Goal: Check status

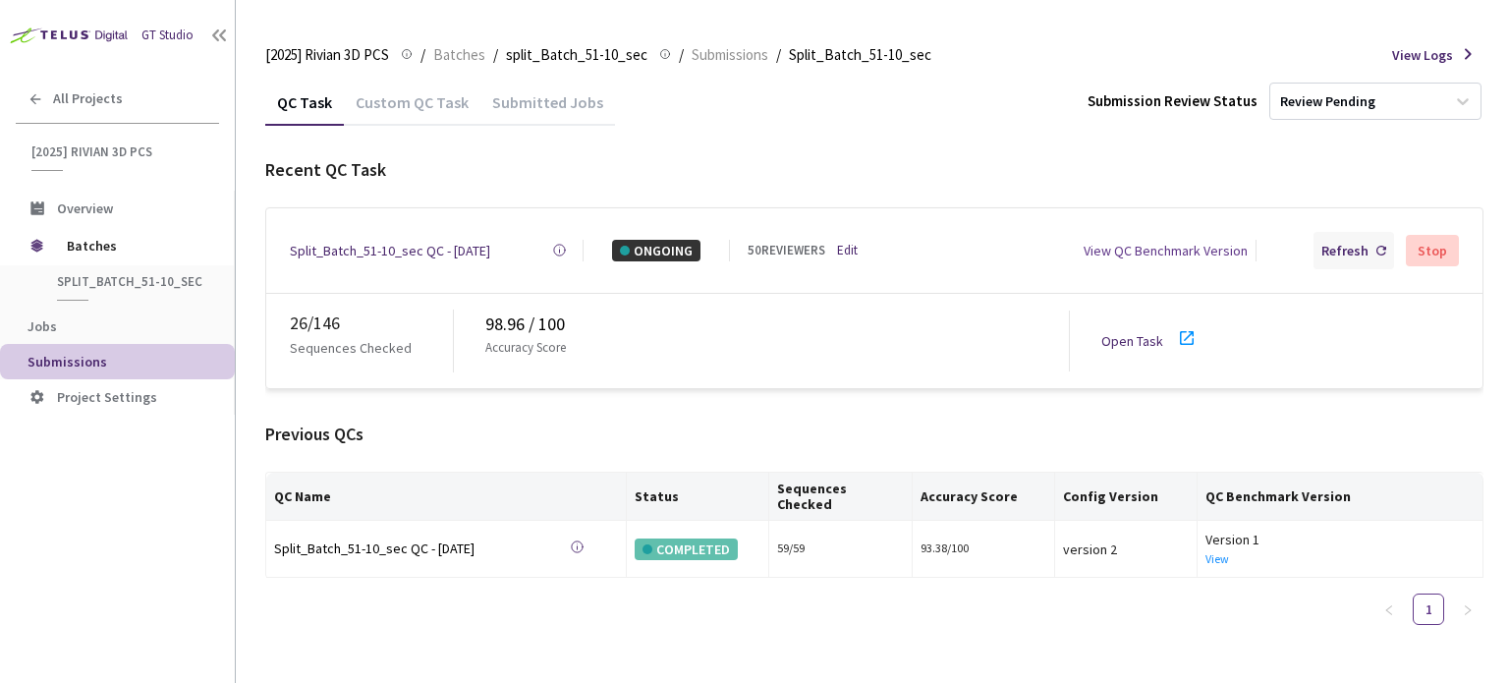
click at [1371, 246] on div "Refresh" at bounding box center [1353, 250] width 81 height 37
click at [413, 247] on div "Split_Batch_51-10_sec QC - [DATE]" at bounding box center [390, 251] width 200 height 22
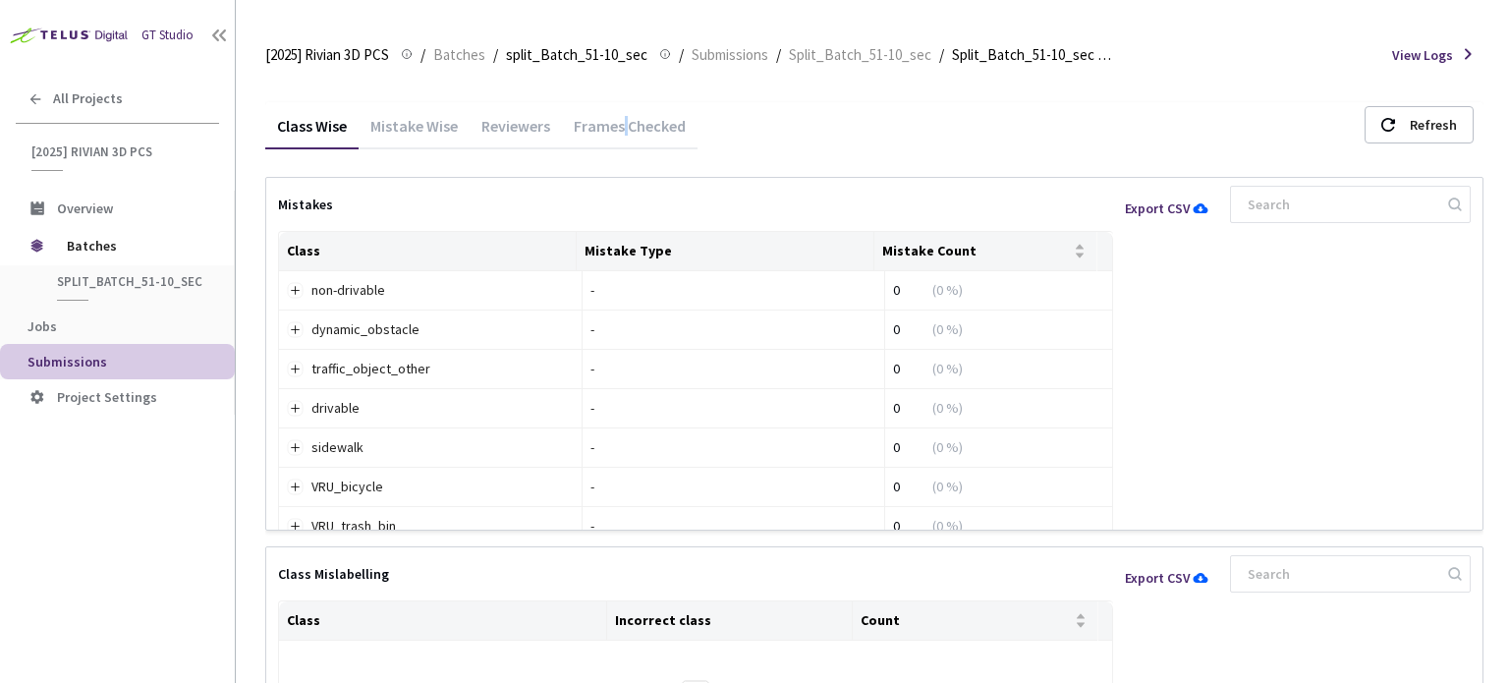
click at [624, 139] on div "Frames Checked" at bounding box center [630, 132] width 136 height 33
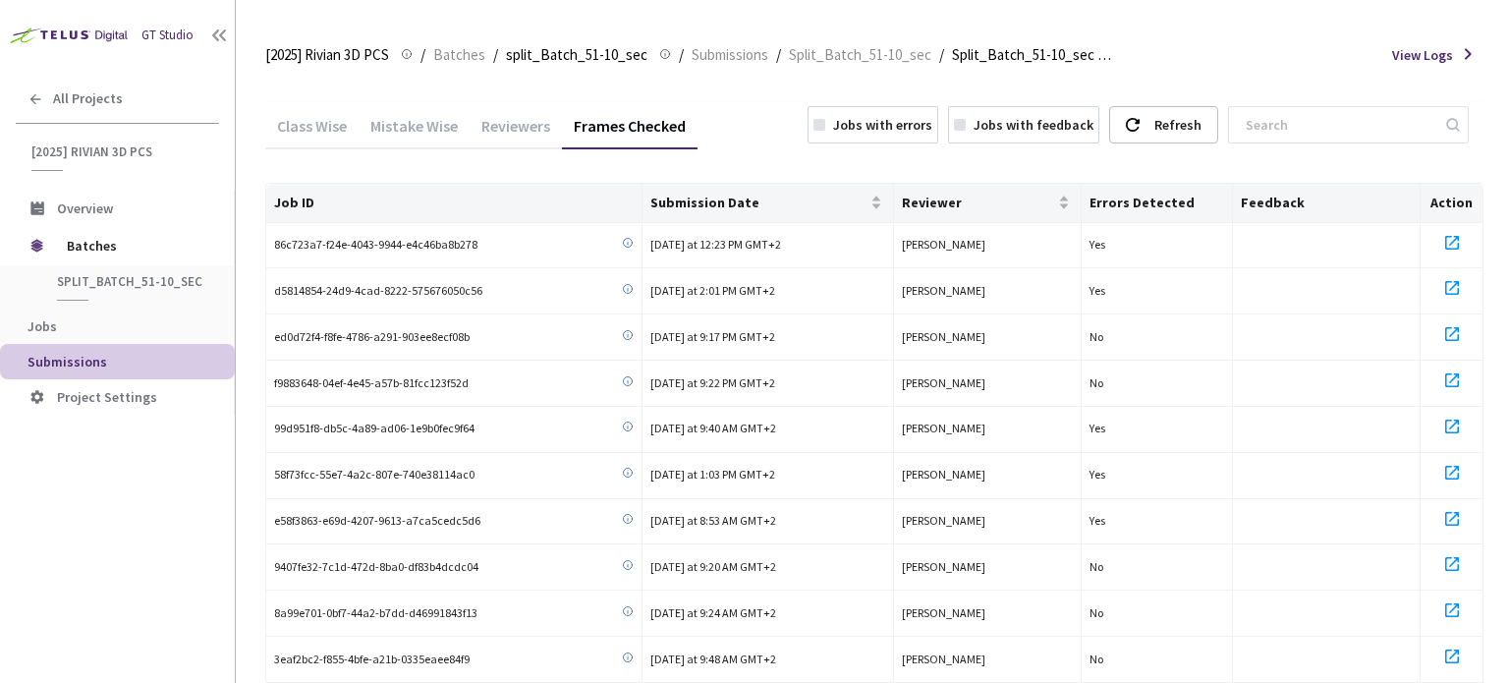
click at [584, 177] on div "Job ID Submission Date Reviewer Errors Detected Feedback Action 86c723a7-f24e-4…" at bounding box center [874, 461] width 1218 height 569
click at [724, 207] on span "Submission Date" at bounding box center [757, 203] width 215 height 16
click at [717, 208] on span "Submission Date" at bounding box center [757, 203] width 215 height 16
drag, startPoint x: 471, startPoint y: 243, endPoint x: 271, endPoint y: 230, distance: 199.8
click at [271, 230] on td "f9883648-04ef-4e45-a57b-81fcc123f52d" at bounding box center [454, 246] width 376 height 46
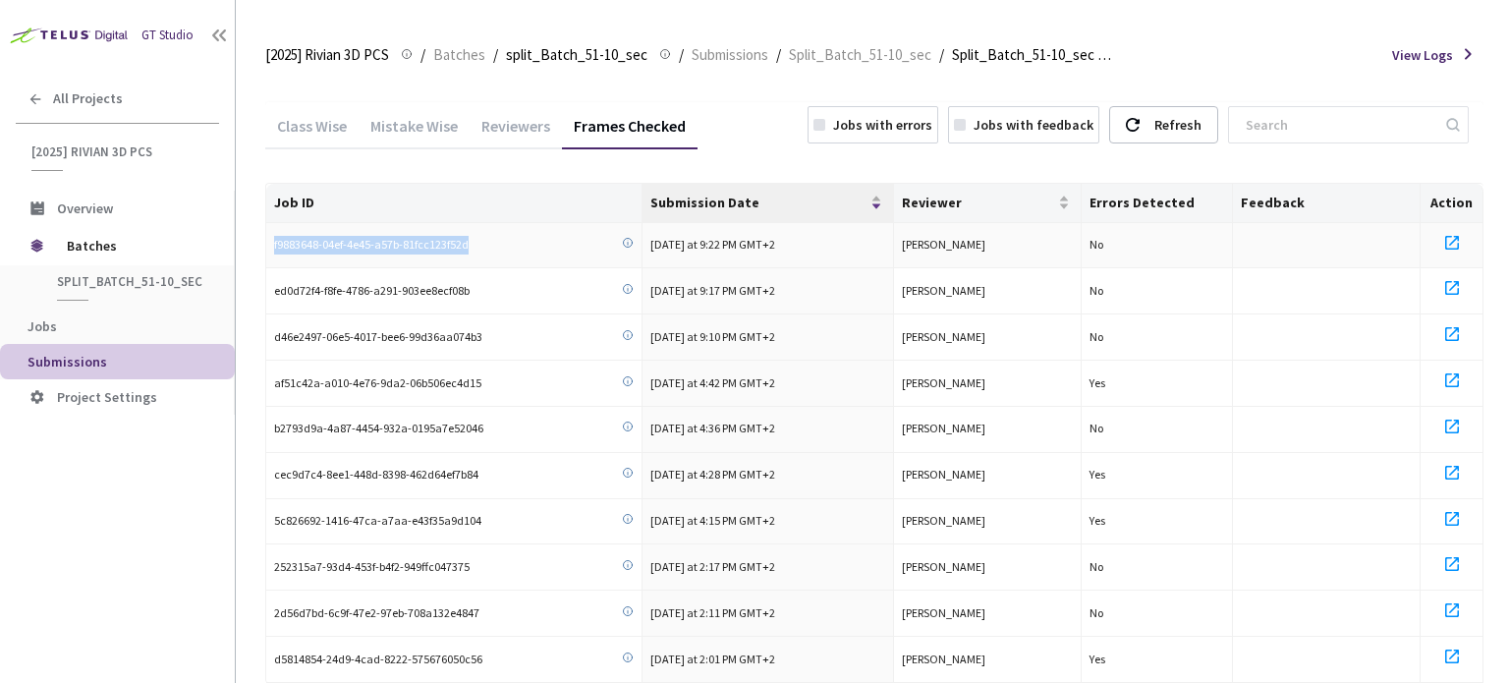
copy span "f9883648-04ef-4e45-a57b-81fcc123f52d"
